Goal: Task Accomplishment & Management: Manage account settings

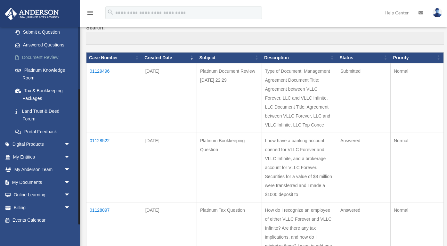
scroll to position [91, 0]
click at [27, 205] on link "Billing arrow_drop_down" at bounding box center [42, 207] width 76 height 13
click at [21, 205] on link "Billing arrow_drop_down" at bounding box center [42, 207] width 76 height 13
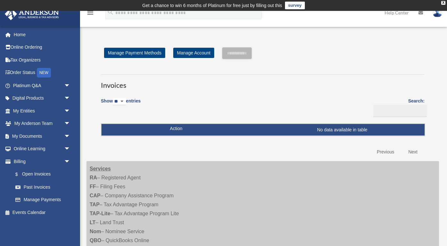
click at [436, 12] on img at bounding box center [437, 12] width 10 height 9
click at [188, 53] on link "Manage Account" at bounding box center [193, 53] width 41 height 10
click at [37, 185] on link "Past Invoices" at bounding box center [44, 187] width 71 height 13
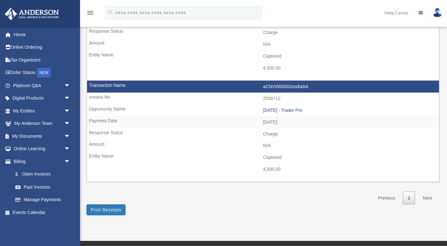
scroll to position [321, 0]
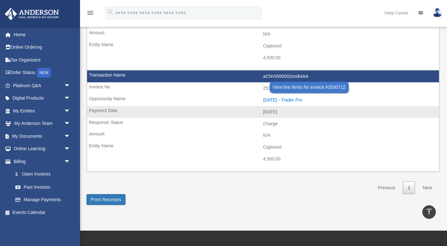
click at [297, 97] on div "2025.07.25 - Trader Pro" at bounding box center [349, 99] width 173 height 5
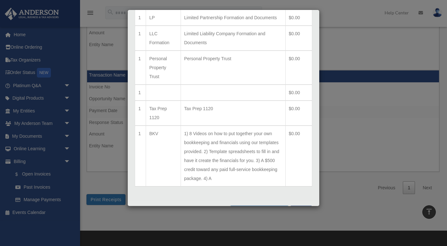
scroll to position [201, 0]
click at [264, 206] on button "Print Detailed Receipts" at bounding box center [259, 211] width 59 height 11
click at [296, 206] on button "Close" at bounding box center [301, 209] width 22 height 7
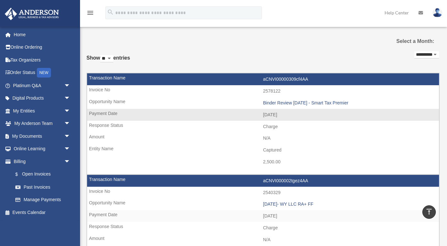
scroll to position [8, 0]
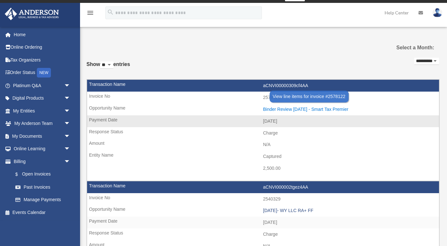
click at [282, 109] on div "Binder Review 09.02.2025 - Smart Tax Premier" at bounding box center [349, 109] width 173 height 5
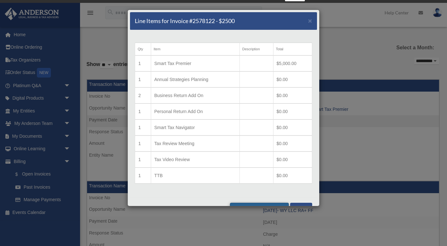
click at [258, 72] on td at bounding box center [256, 79] width 34 height 16
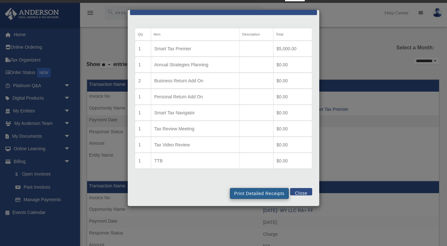
scroll to position [15, 0]
click at [260, 190] on button "Print Detailed Receipts" at bounding box center [259, 193] width 59 height 11
click at [309, 195] on button "Close" at bounding box center [301, 191] width 22 height 7
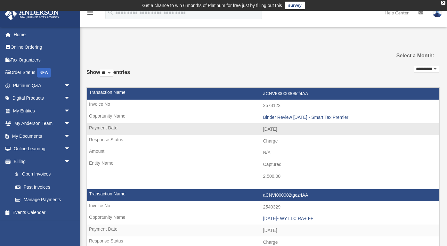
scroll to position [0, 0]
